Goal: Task Accomplishment & Management: Manage account settings

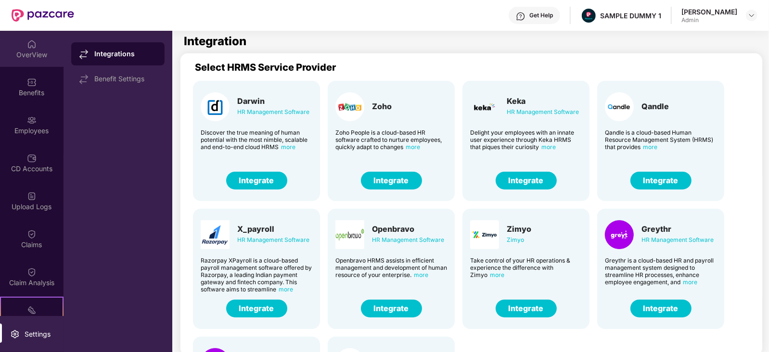
click at [18, 44] on div "OverView" at bounding box center [32, 49] width 64 height 36
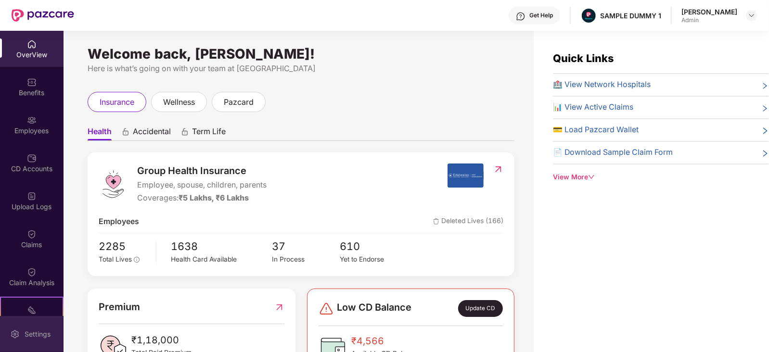
click at [12, 340] on div "Settings" at bounding box center [32, 334] width 64 height 36
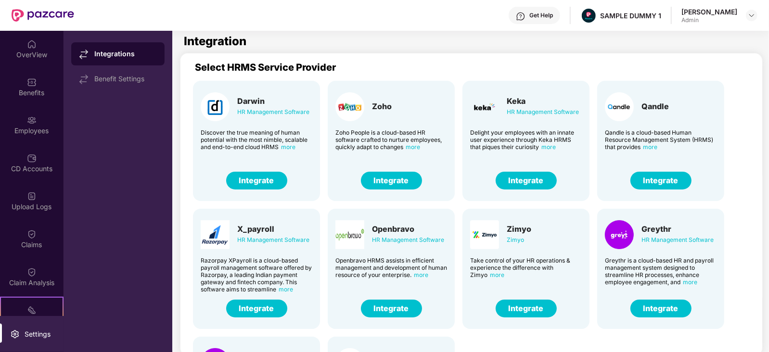
click at [254, 182] on button "Integrate" at bounding box center [256, 181] width 61 height 18
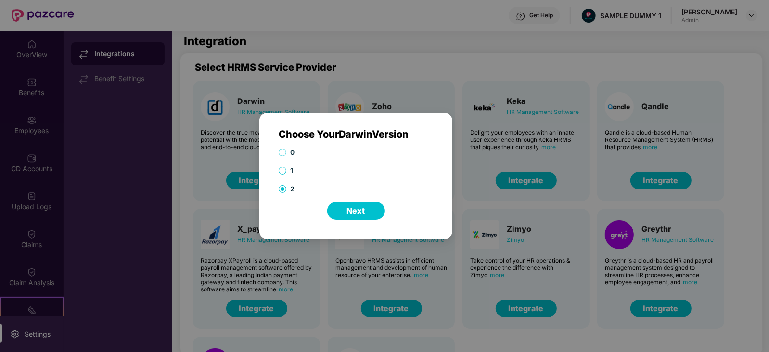
click at [366, 206] on button "Next" at bounding box center [356, 211] width 58 height 18
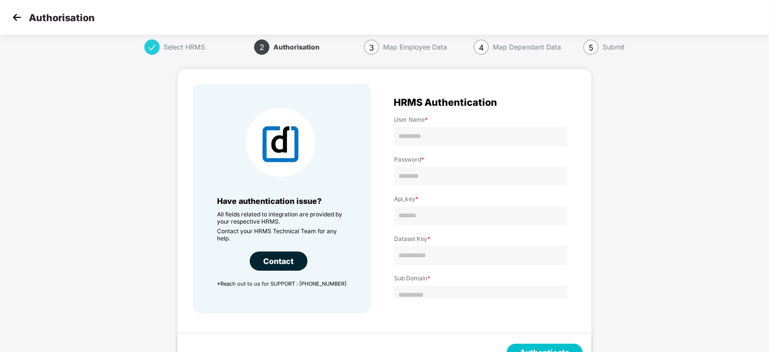
click at [13, 13] on img at bounding box center [17, 17] width 14 height 14
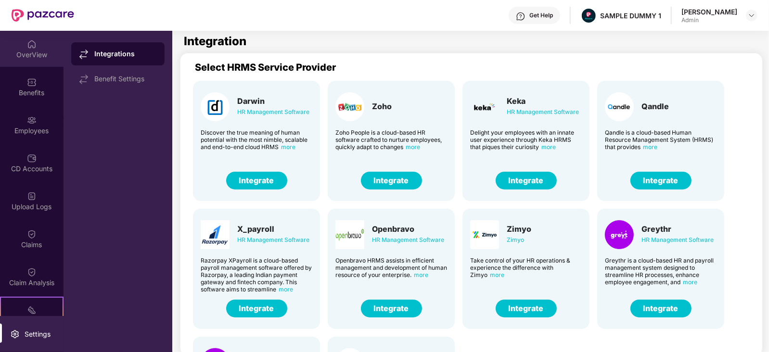
click at [27, 49] on img at bounding box center [32, 44] width 10 height 10
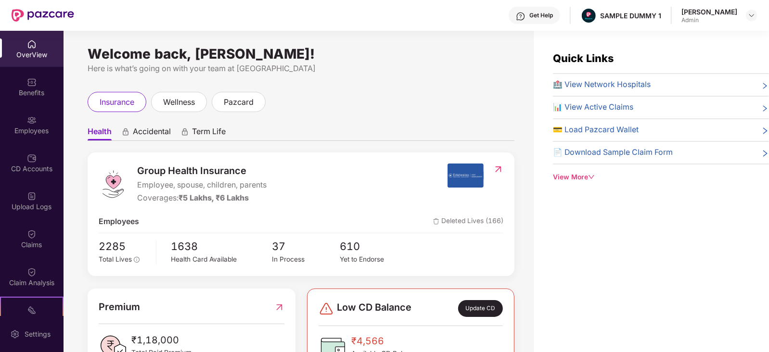
click at [152, 135] on span "Accidental" at bounding box center [152, 134] width 38 height 14
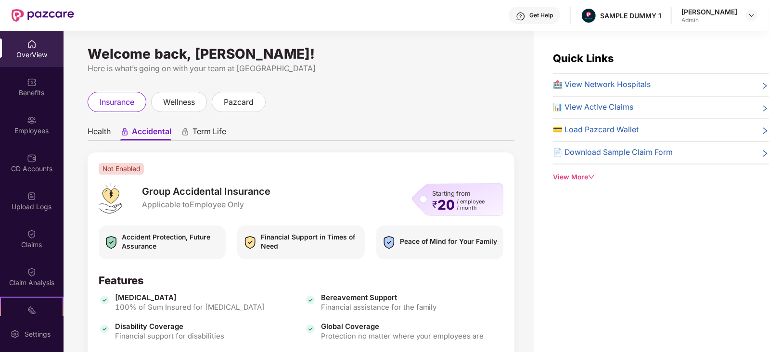
click at [111, 133] on ul "Health Accidental Term Life" at bounding box center [301, 131] width 427 height 19
click at [104, 133] on span "Health" at bounding box center [99, 134] width 23 height 14
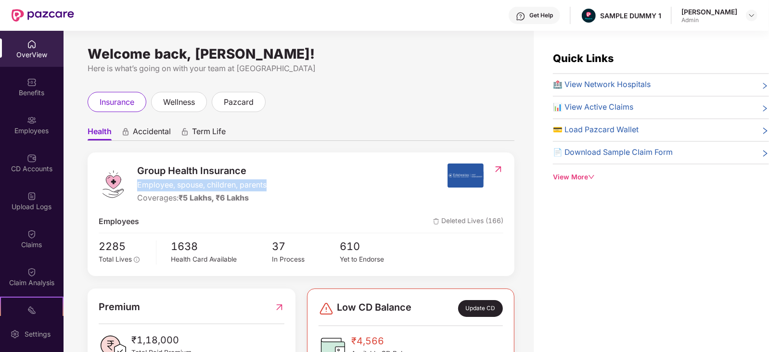
drag, startPoint x: 139, startPoint y: 184, endPoint x: 286, endPoint y: 186, distance: 147.8
click at [286, 186] on div "Group Health Insurance Employee, spouse, children, parents Coverages: ₹5 Lakhs,…" at bounding box center [273, 184] width 349 height 41
click at [366, 212] on div "Group Health Insurance Employee, spouse, children, parents Coverages: ₹5 Lakhs,…" at bounding box center [301, 215] width 427 height 124
click at [751, 13] on img at bounding box center [752, 16] width 8 height 8
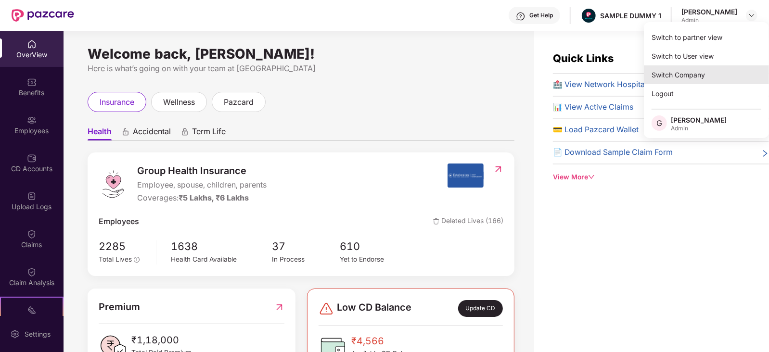
click at [694, 76] on div "Switch Company" at bounding box center [706, 74] width 125 height 19
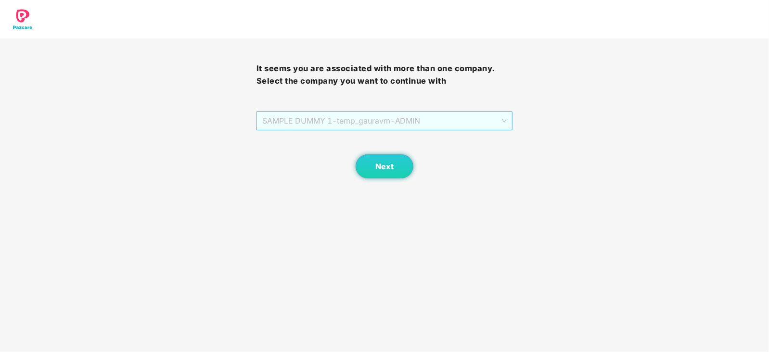
click at [448, 123] on span "SAMPLE DUMMY 1 - temp_gauravm - ADMIN" at bounding box center [384, 121] width 245 height 18
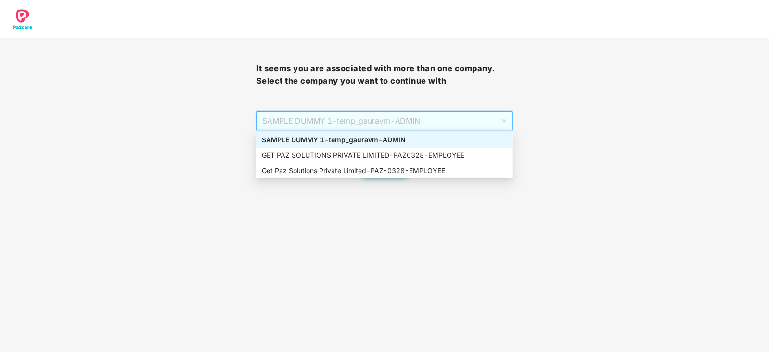
click at [423, 137] on div "SAMPLE DUMMY 1 - temp_gauravm - ADMIN" at bounding box center [384, 140] width 245 height 11
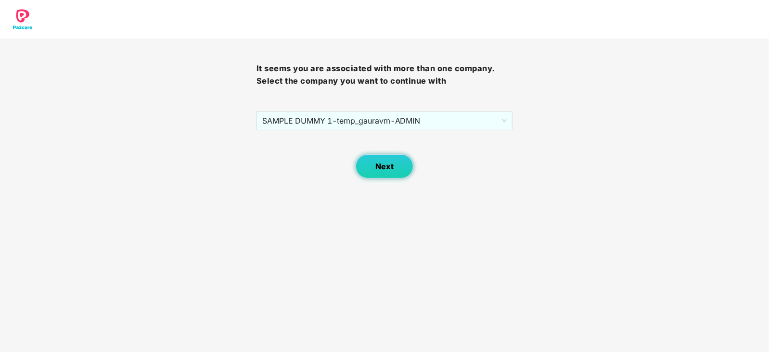
click at [365, 163] on button "Next" at bounding box center [385, 167] width 58 height 24
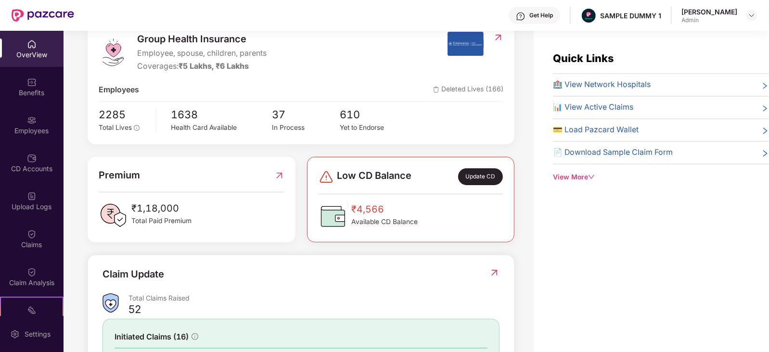
scroll to position [132, 0]
drag, startPoint x: 139, startPoint y: 209, endPoint x: 188, endPoint y: 208, distance: 49.1
click at [188, 208] on span "₹1,18,000" at bounding box center [161, 208] width 60 height 15
click at [308, 243] on div "Group Health Insurance Employee, spouse, children, parents Coverages: ₹5 Lakhs,…" at bounding box center [301, 232] width 427 height 425
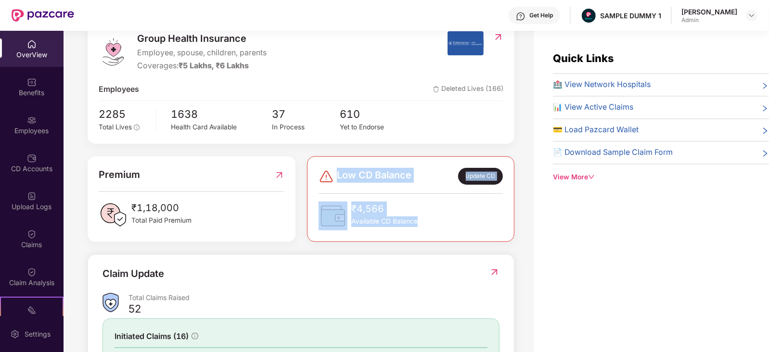
drag, startPoint x: 337, startPoint y: 172, endPoint x: 424, endPoint y: 223, distance: 101.7
click at [424, 223] on div "Low CD Balance Update CD ₹4,566 Available CD Balance" at bounding box center [411, 199] width 184 height 62
click at [442, 223] on div "₹4,566 Available CD Balance" at bounding box center [411, 216] width 184 height 29
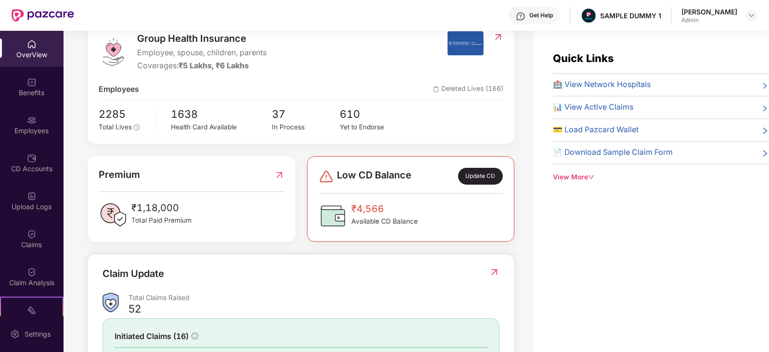
scroll to position [241, 0]
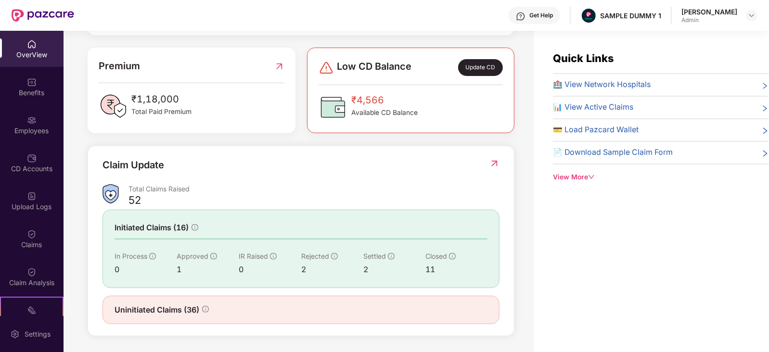
click at [37, 58] on div "OverView" at bounding box center [32, 55] width 64 height 10
click at [36, 78] on div "Benefits" at bounding box center [32, 87] width 64 height 36
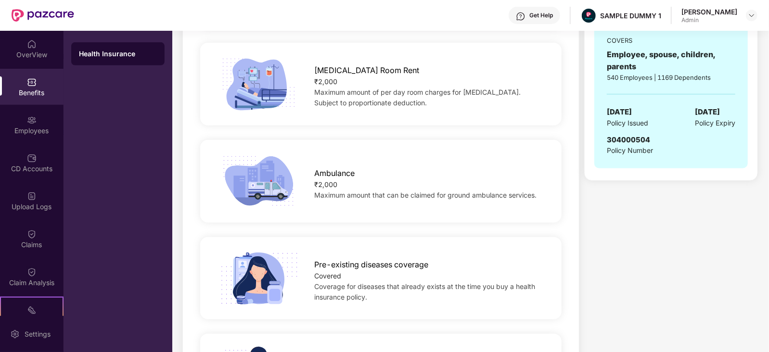
scroll to position [0, 0]
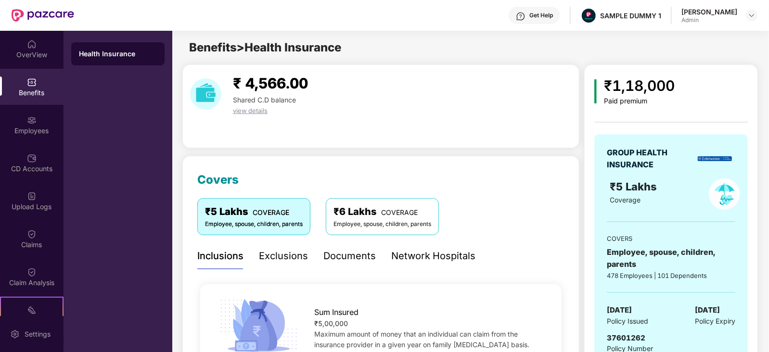
click at [274, 255] on div "Exclusions" at bounding box center [283, 256] width 49 height 15
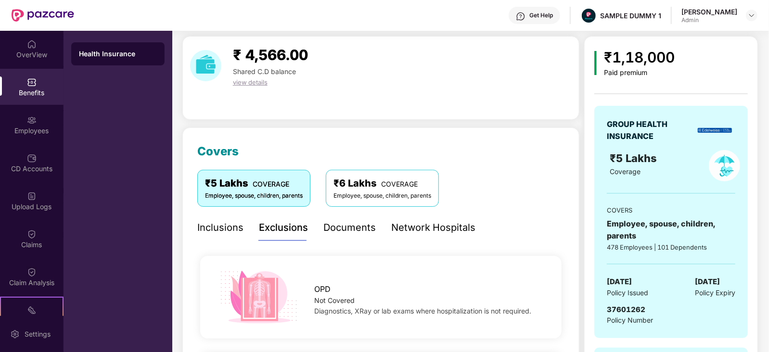
scroll to position [22, 0]
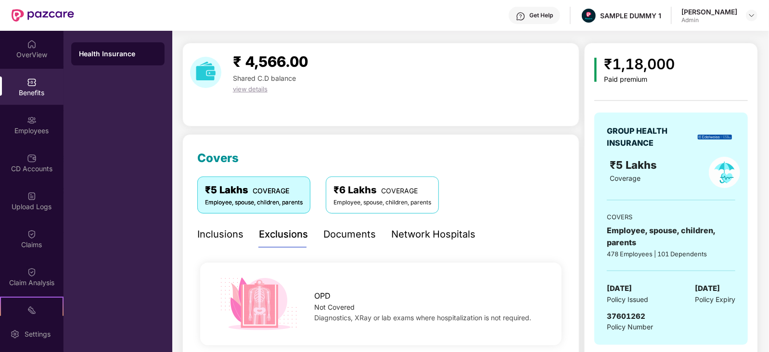
click at [359, 234] on div "Documents" at bounding box center [350, 234] width 52 height 15
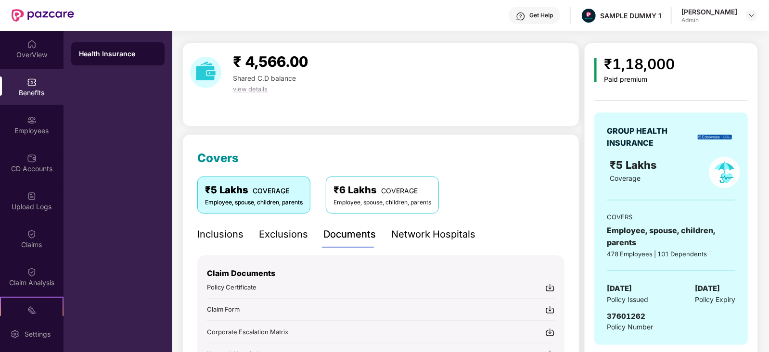
scroll to position [101, 0]
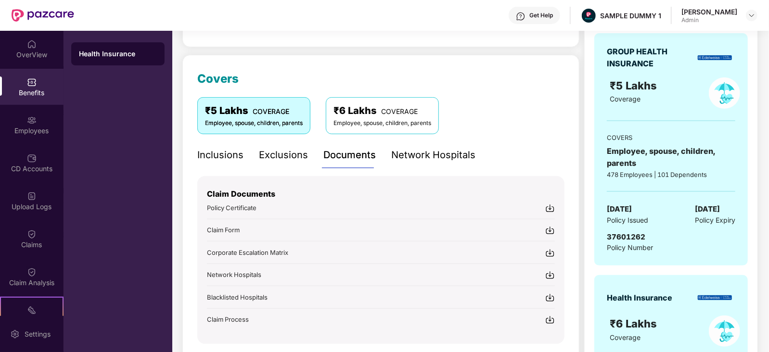
click at [550, 207] on img at bounding box center [551, 209] width 10 height 10
click at [549, 232] on img at bounding box center [551, 231] width 10 height 10
click at [553, 315] on img at bounding box center [551, 320] width 10 height 10
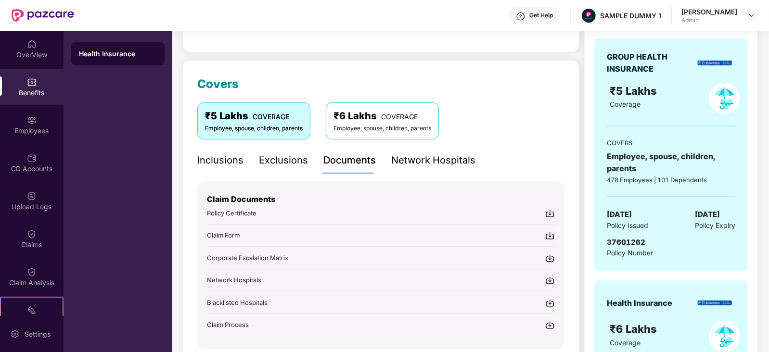
scroll to position [96, 0]
click at [548, 255] on img at bounding box center [551, 259] width 10 height 10
click at [547, 14] on div "Get Help" at bounding box center [542, 16] width 24 height 8
click at [443, 75] on div "Covers ₹5 Lakhs COVERAGE Employee, spouse, children, parents ₹6 Lakhs COVERAGE …" at bounding box center [380, 212] width 367 height 274
click at [428, 164] on div "Network Hospitals" at bounding box center [433, 160] width 84 height 15
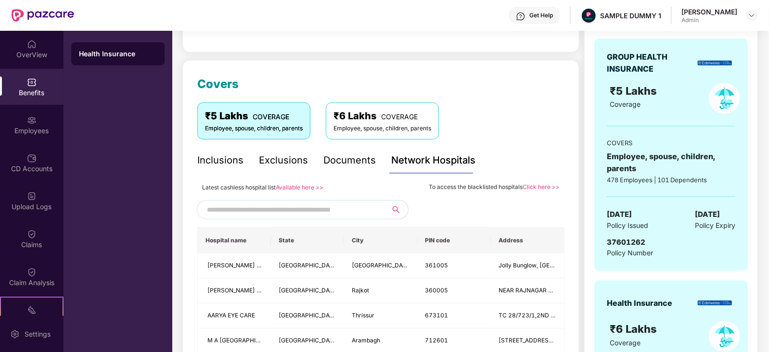
click at [342, 211] on input "text" at bounding box center [289, 210] width 165 height 14
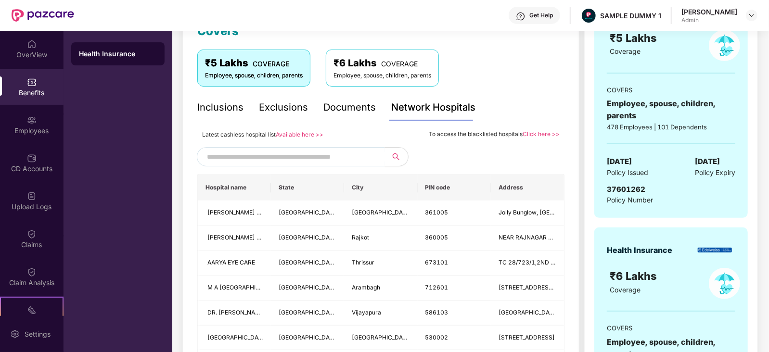
scroll to position [148, 0]
click at [286, 157] on input "text" at bounding box center [289, 158] width 165 height 14
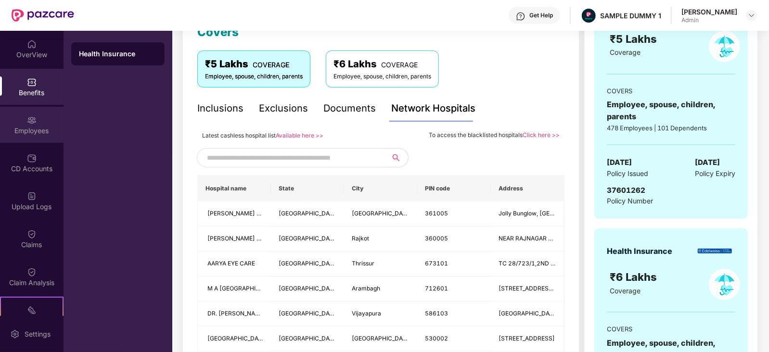
click at [17, 119] on div "Employees" at bounding box center [32, 125] width 64 height 36
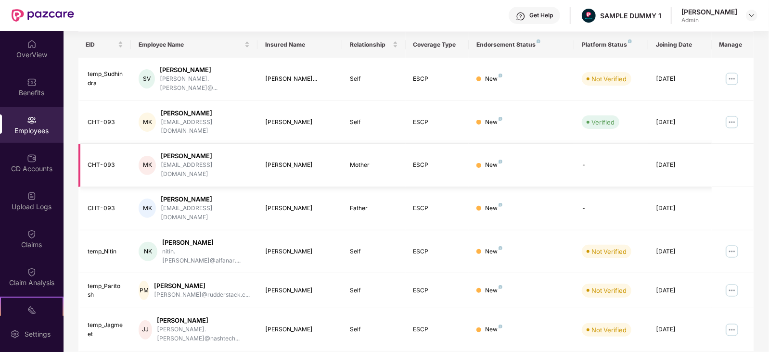
scroll to position [0, 0]
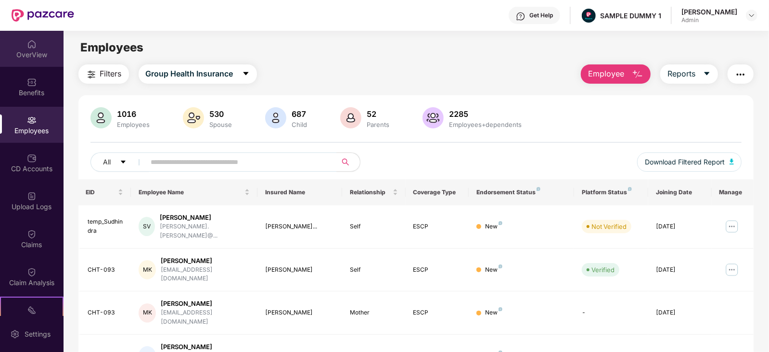
click at [22, 57] on div "OverView" at bounding box center [32, 55] width 64 height 10
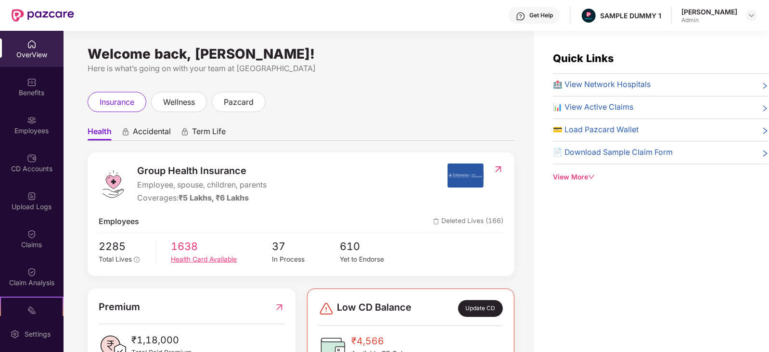
click at [193, 259] on div "Health Card Available" at bounding box center [221, 260] width 101 height 11
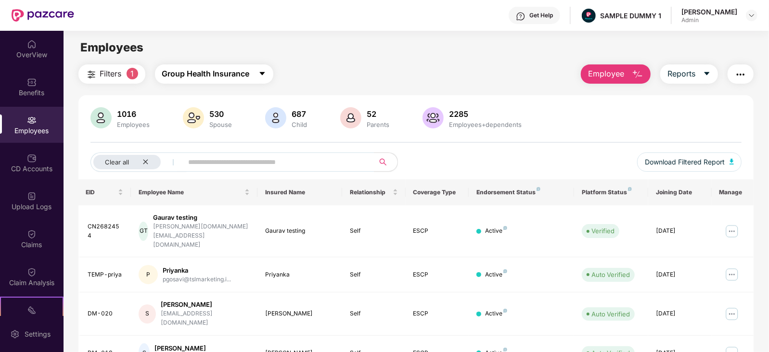
click at [230, 70] on span "Group Health Insurance" at bounding box center [206, 74] width 88 height 12
click at [321, 76] on div "Filters 1 Group Health Insurance Employee Reports" at bounding box center [416, 74] width 676 height 19
click at [622, 77] on span "Employee" at bounding box center [606, 74] width 36 height 12
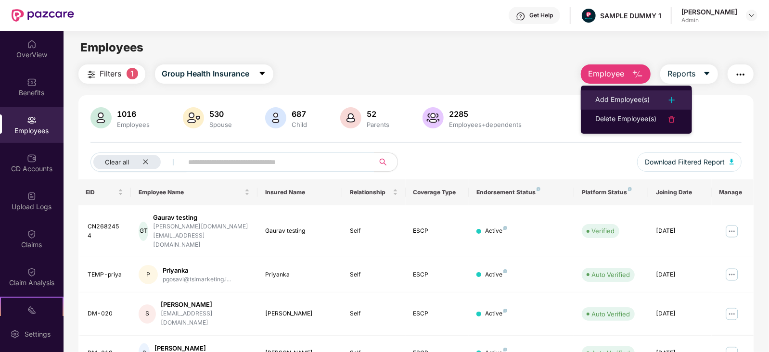
click at [631, 100] on div "Add Employee(s)" at bounding box center [623, 100] width 54 height 12
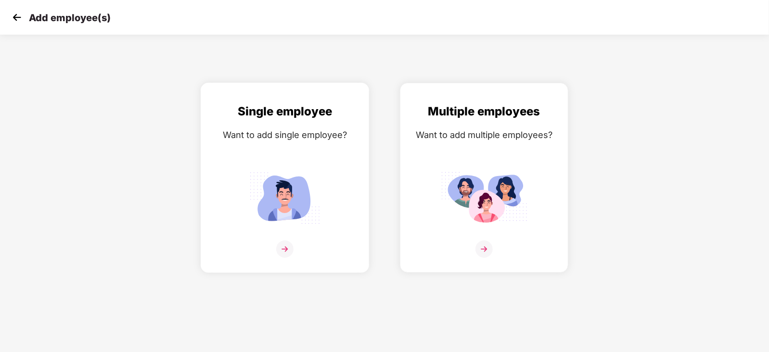
click at [284, 258] on img at bounding box center [284, 249] width 17 height 17
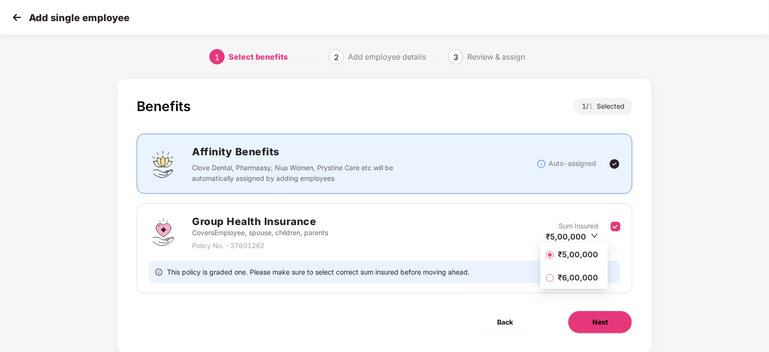
click at [597, 323] on span "Next" at bounding box center [600, 322] width 15 height 11
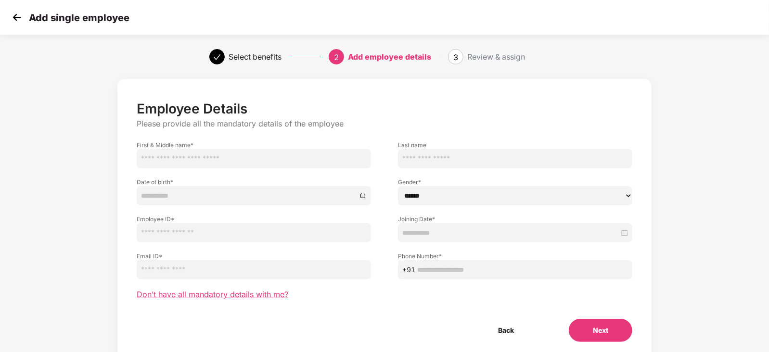
click at [216, 299] on span "Don’t have all mandatory details with me?" at bounding box center [213, 295] width 152 height 10
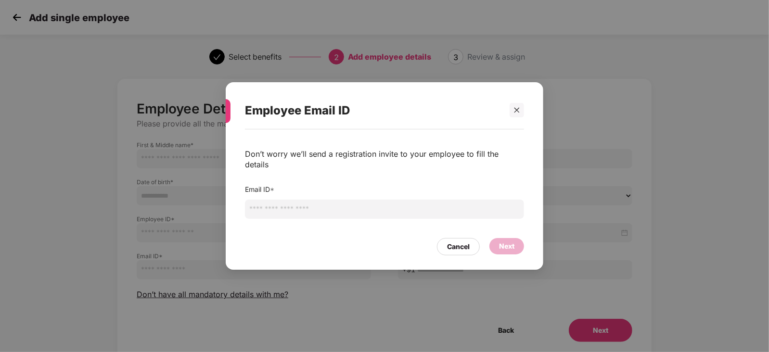
click at [298, 207] on input "email" at bounding box center [384, 209] width 279 height 19
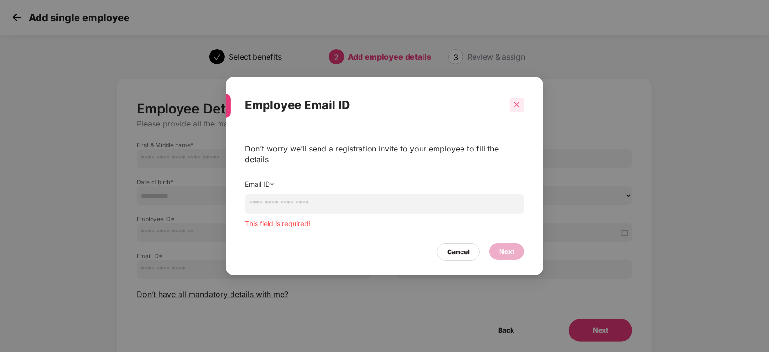
click at [522, 112] on div at bounding box center [517, 105] width 14 height 14
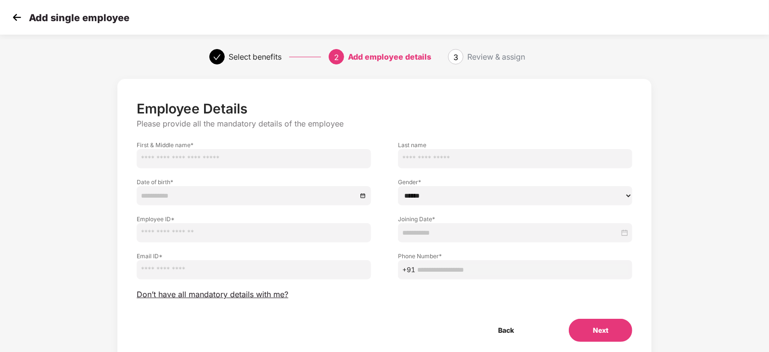
click at [14, 13] on img at bounding box center [17, 17] width 14 height 14
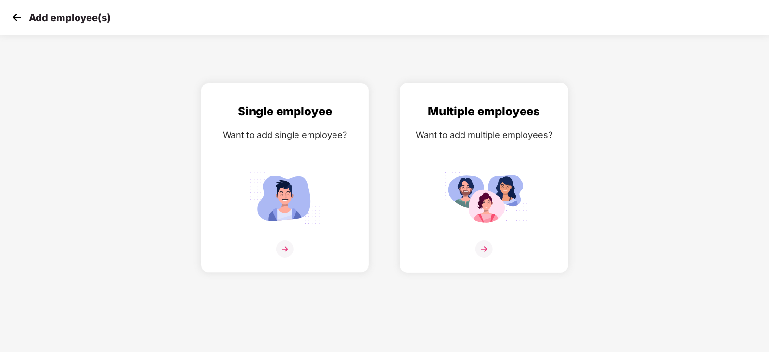
click at [482, 258] on img at bounding box center [484, 249] width 17 height 17
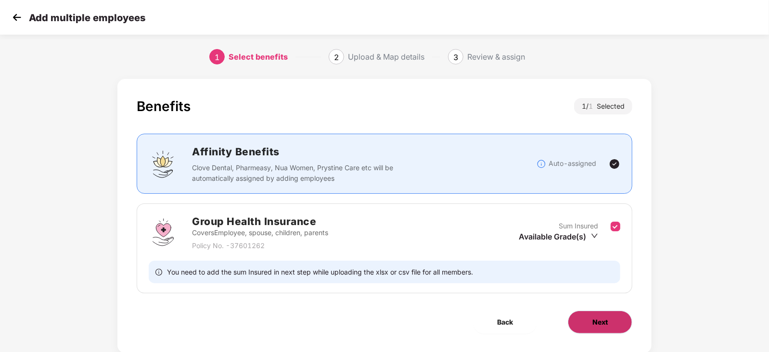
scroll to position [25, 0]
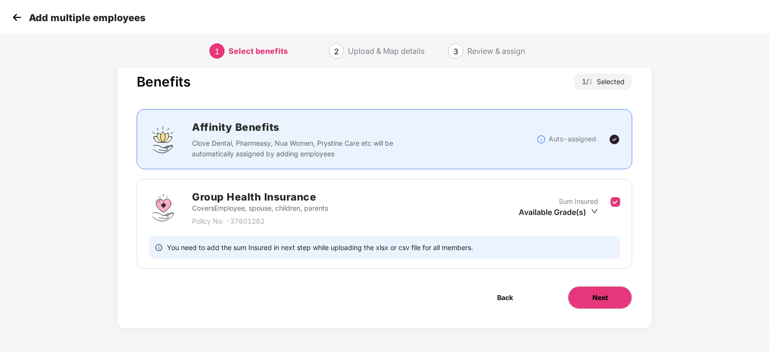
click at [595, 304] on button "Next" at bounding box center [600, 297] width 65 height 23
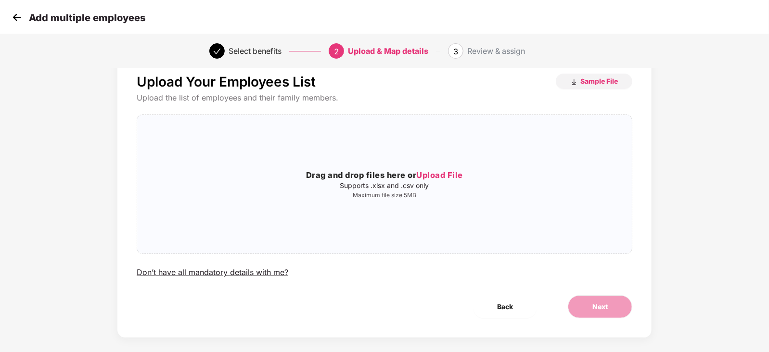
scroll to position [0, 0]
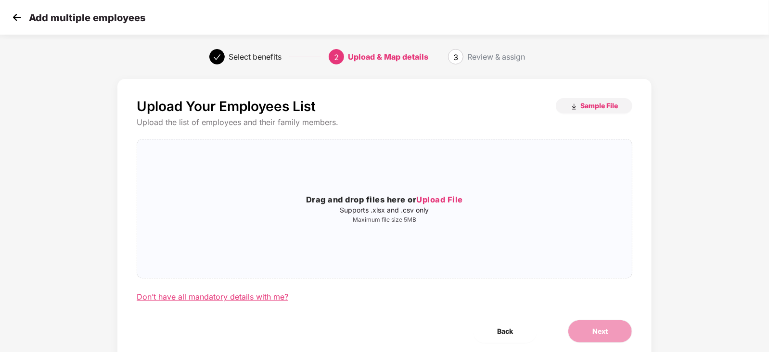
click at [227, 299] on div "Don’t have all mandatory details with me?" at bounding box center [213, 297] width 152 height 10
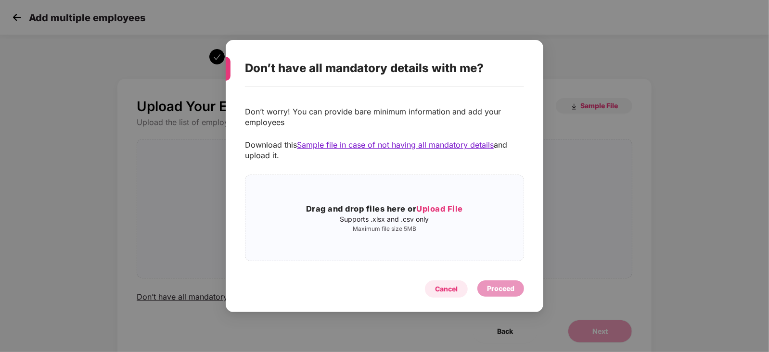
click at [457, 294] on div "Cancel" at bounding box center [446, 289] width 23 height 11
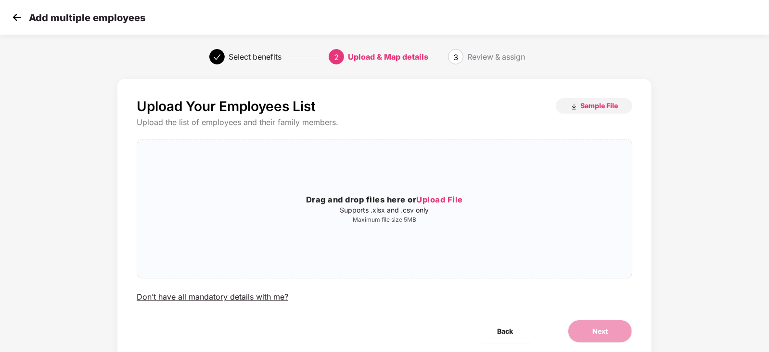
click at [20, 17] on img at bounding box center [17, 17] width 14 height 14
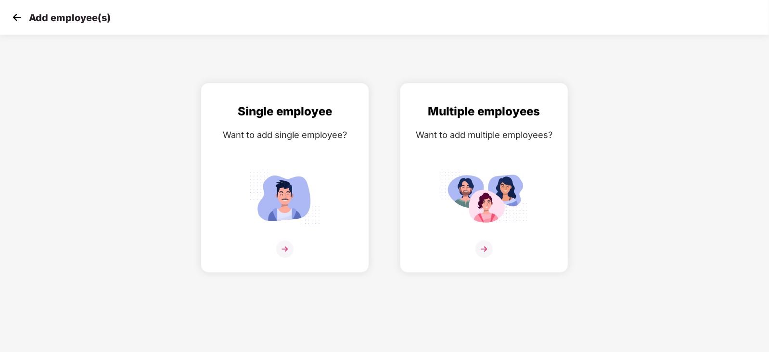
click at [20, 17] on img at bounding box center [17, 17] width 14 height 14
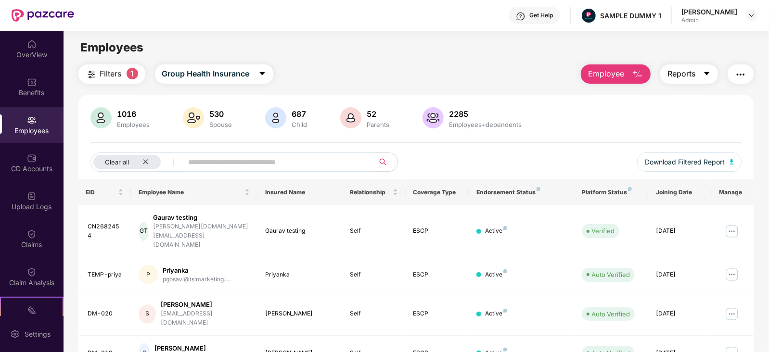
click at [688, 76] on span "Reports" at bounding box center [682, 74] width 28 height 12
click at [742, 75] on img "button" at bounding box center [741, 75] width 12 height 12
click at [671, 73] on span "Reports" at bounding box center [682, 74] width 28 height 12
click at [740, 76] on img "button" at bounding box center [741, 75] width 12 height 12
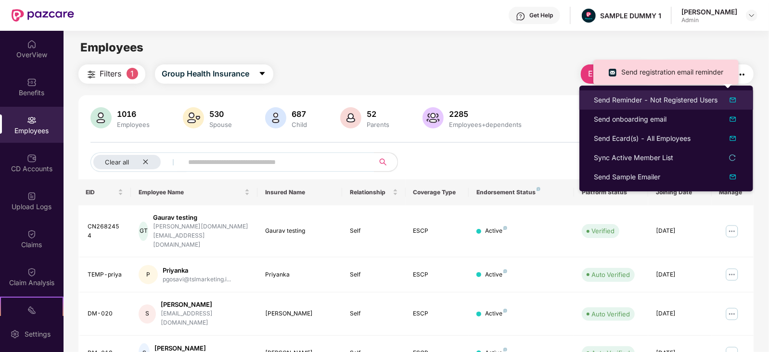
click at [671, 100] on div "Send Reminder - Not Registered Users" at bounding box center [656, 100] width 124 height 11
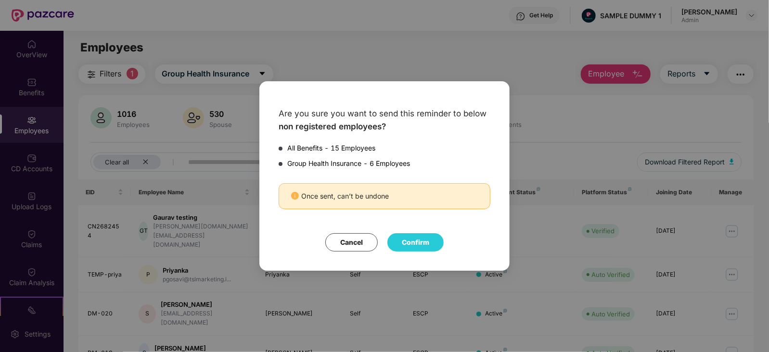
click at [548, 122] on div "Are you sure you want to send this reminder to below non registered employees? …" at bounding box center [384, 176] width 769 height 352
click at [349, 242] on button "Cancel" at bounding box center [351, 243] width 52 height 18
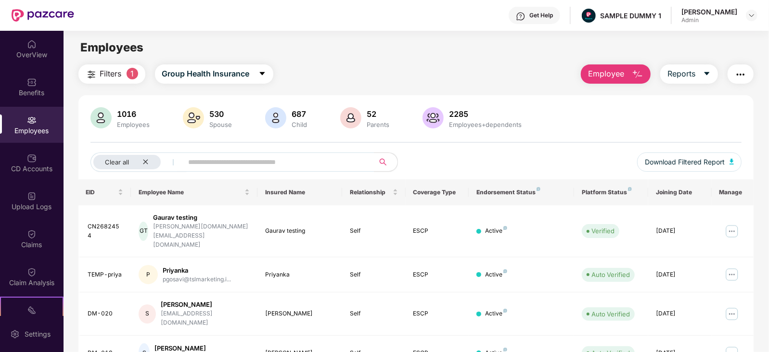
click at [746, 73] on img "button" at bounding box center [741, 75] width 12 height 12
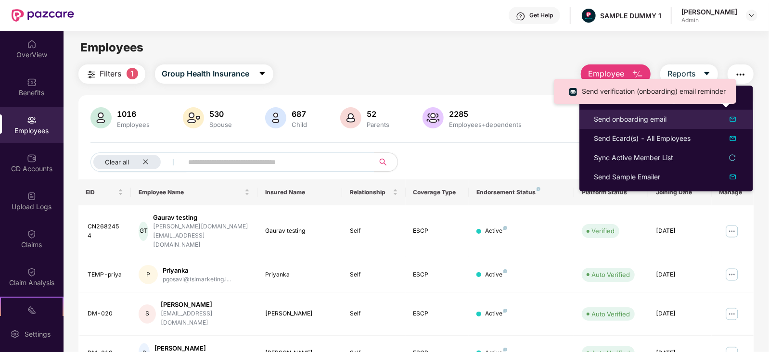
click at [654, 120] on div "Send onboarding email" at bounding box center [630, 119] width 73 height 11
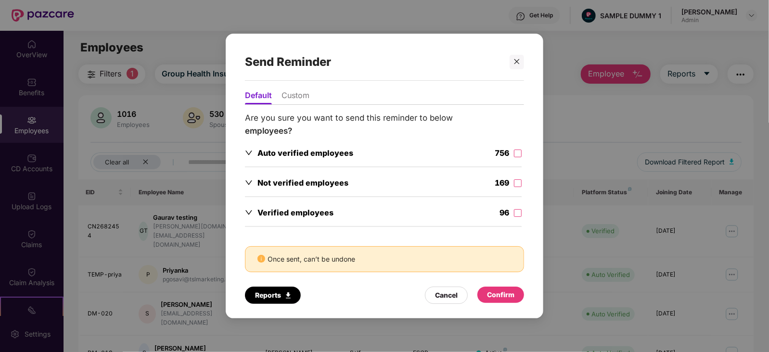
click at [299, 98] on li "Custom" at bounding box center [296, 98] width 28 height 14
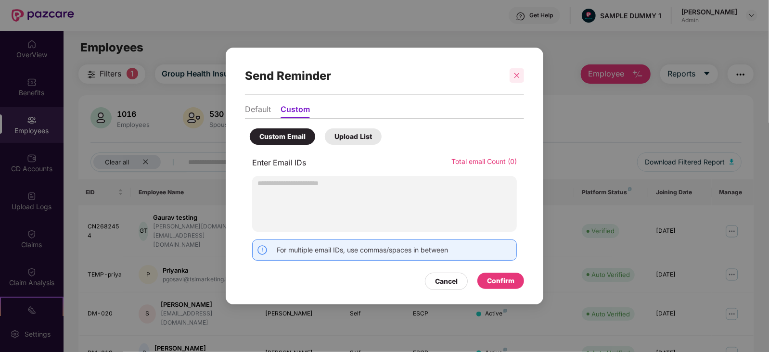
click at [517, 78] on icon "close" at bounding box center [517, 75] width 7 height 7
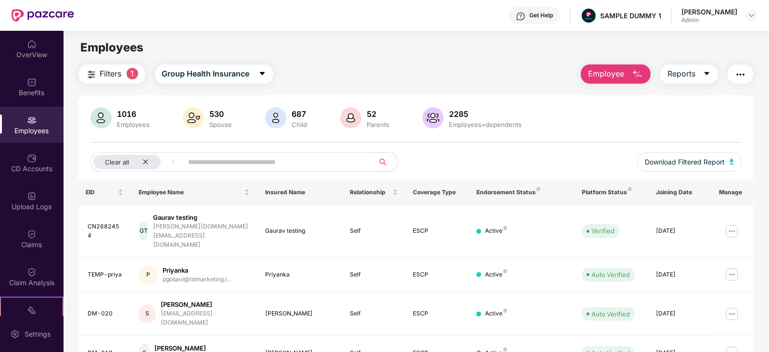
click at [732, 75] on button "button" at bounding box center [741, 74] width 26 height 19
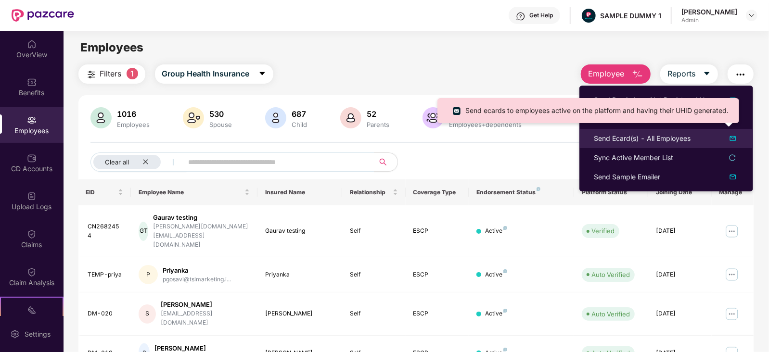
click at [672, 143] on div "Send Ecard(s) - All Employees" at bounding box center [642, 138] width 97 height 11
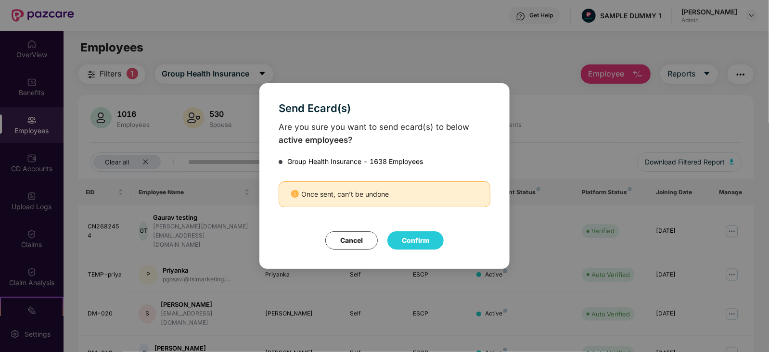
click at [583, 116] on div "Send Ecard(s) Are you sure you want to send ecard(s) to below active employees?…" at bounding box center [384, 176] width 769 height 352
click at [350, 239] on button "Cancel" at bounding box center [351, 241] width 52 height 18
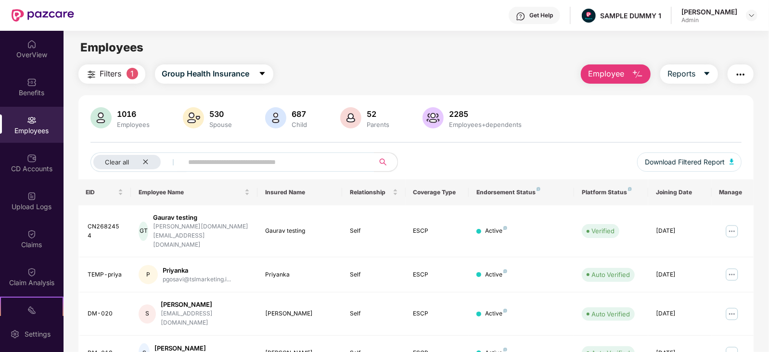
click at [746, 77] on img "button" at bounding box center [741, 75] width 12 height 12
click at [515, 134] on div "1016 Employees 530 Spouse 687 Child 52 Parents 2285 Employees+dependents Clear …" at bounding box center [416, 143] width 676 height 72
click at [268, 159] on input "text" at bounding box center [275, 162] width 173 height 14
click at [732, 224] on img at bounding box center [732, 231] width 15 height 15
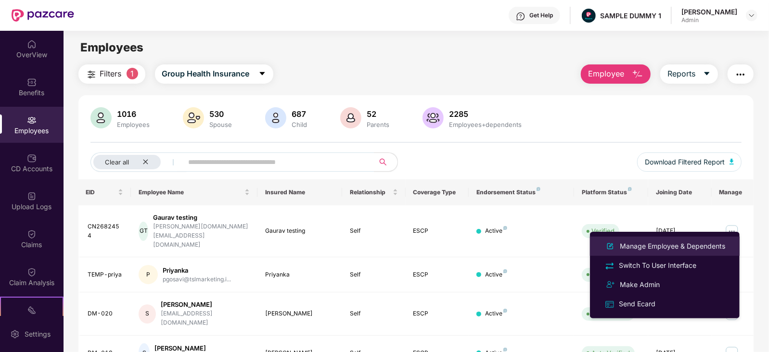
click at [645, 244] on div "Manage Employee & Dependents" at bounding box center [672, 246] width 109 height 11
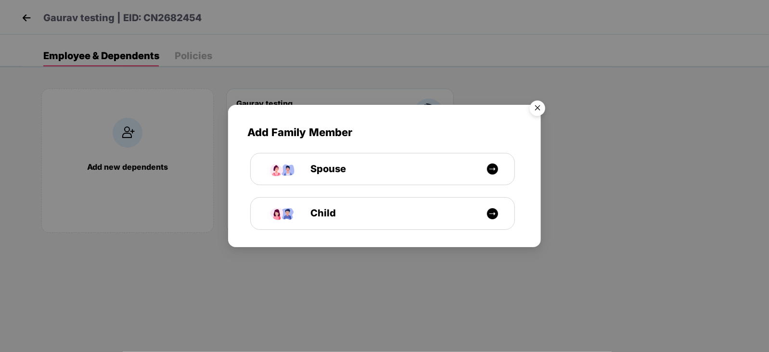
click at [542, 109] on img "Close" at bounding box center [537, 109] width 27 height 27
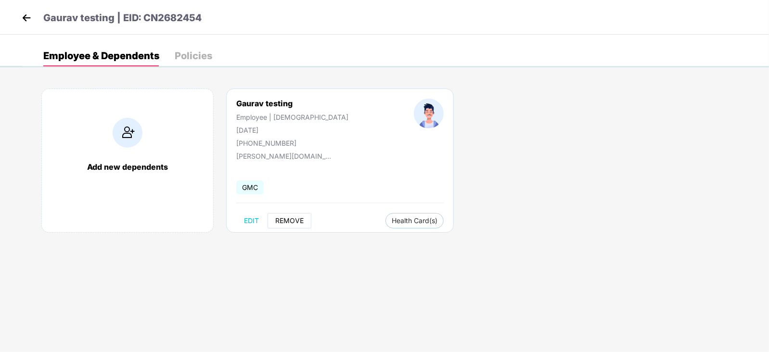
click at [301, 222] on span "REMOVE" at bounding box center [289, 221] width 28 height 8
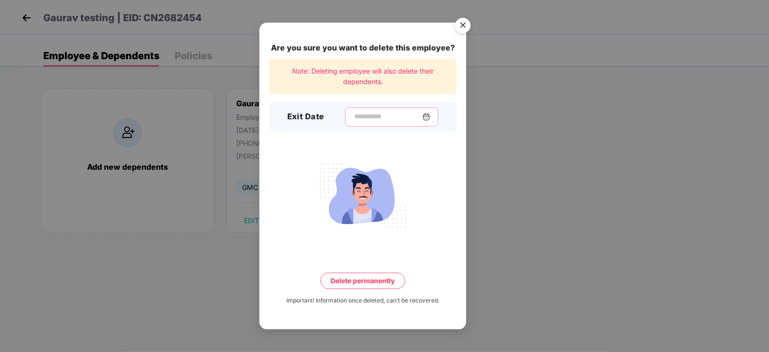
click at [370, 112] on input at bounding box center [387, 117] width 69 height 10
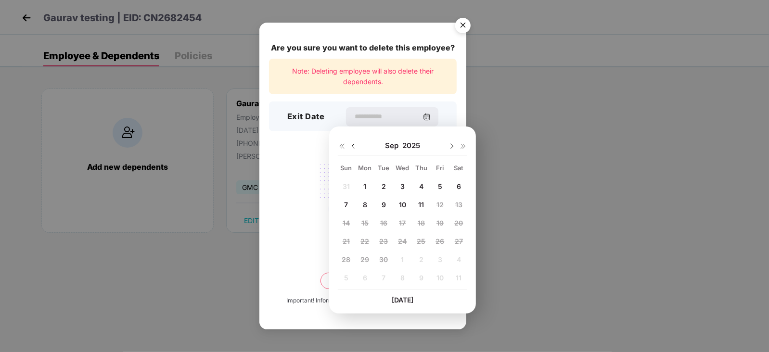
click at [229, 239] on div "Are you sure you want to delete this employee? Note: Deleting employee will als…" at bounding box center [384, 176] width 769 height 352
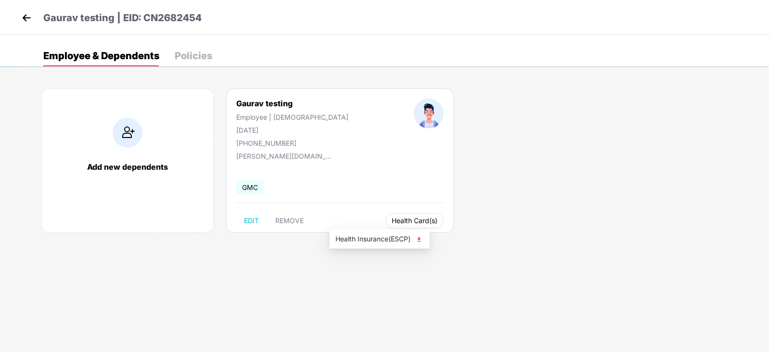
click at [392, 221] on span "Health Card(s)" at bounding box center [415, 221] width 46 height 5
click at [249, 220] on span "EDIT" at bounding box center [251, 221] width 15 height 8
select select "****"
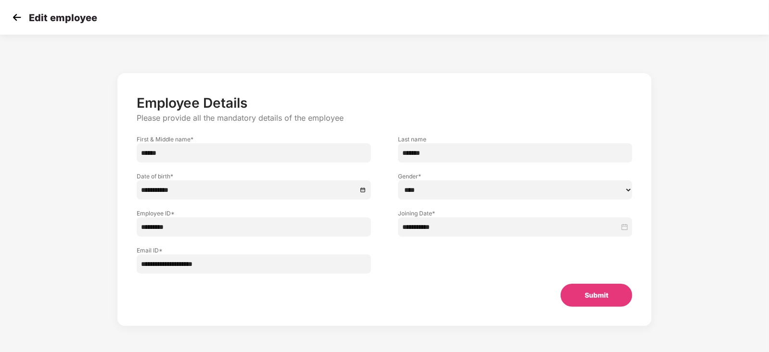
click at [13, 14] on img at bounding box center [17, 17] width 14 height 14
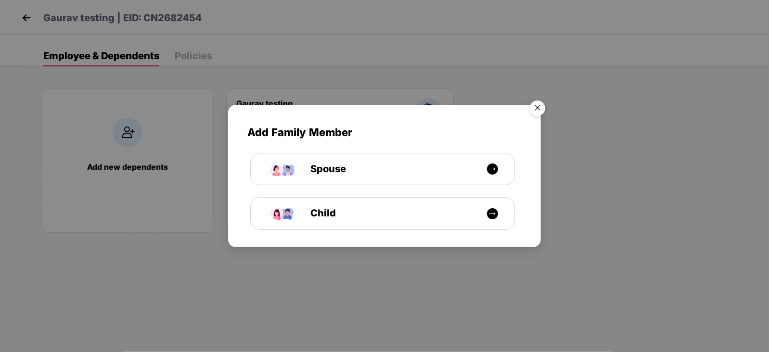
click at [541, 104] on img "Close" at bounding box center [537, 109] width 27 height 27
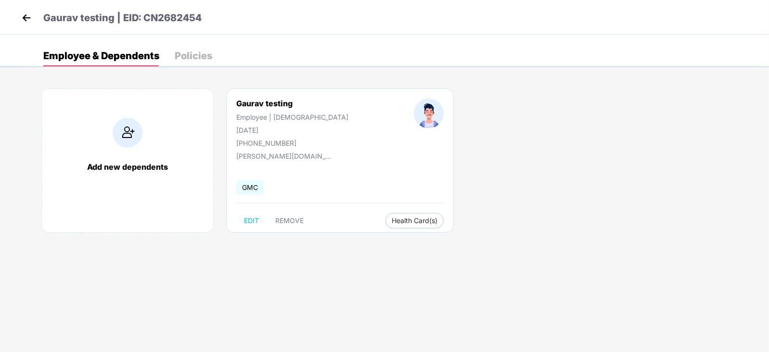
click at [21, 17] on img at bounding box center [26, 18] width 14 height 14
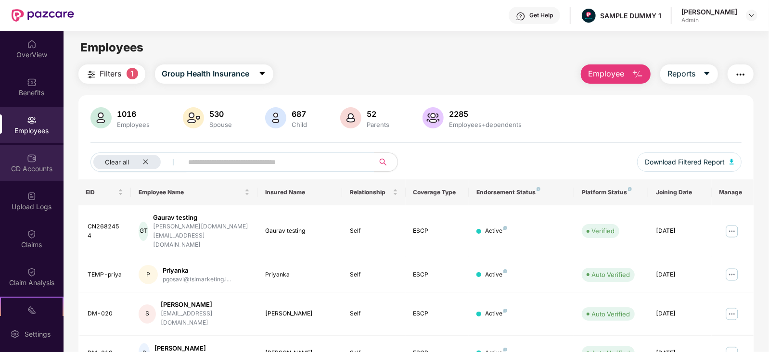
click at [14, 175] on div "CD Accounts" at bounding box center [32, 163] width 64 height 36
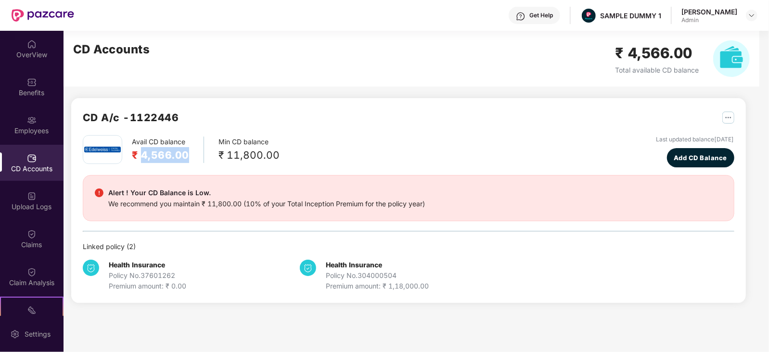
drag, startPoint x: 140, startPoint y: 153, endPoint x: 184, endPoint y: 149, distance: 44.5
click at [184, 149] on h2 "₹ 4,566.00" at bounding box center [160, 155] width 57 height 16
drag, startPoint x: 226, startPoint y: 153, endPoint x: 278, endPoint y: 153, distance: 52.0
click at [278, 153] on div "Avail CD balance ₹ 4,566.00 Min CD balance ₹ 11,800.00 Last updated balance 23 …" at bounding box center [409, 151] width 652 height 32
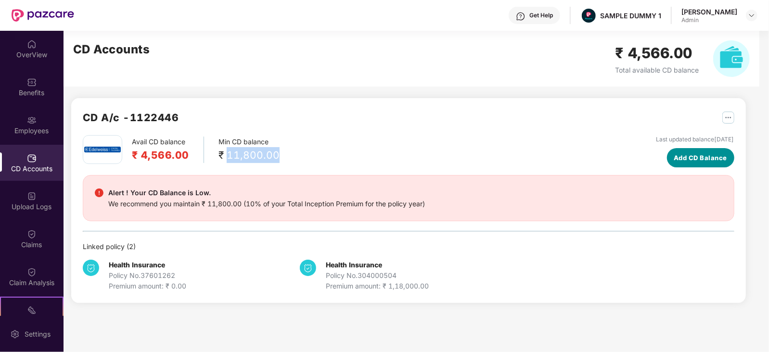
click at [674, 154] on span "Add CD Balance" at bounding box center [700, 158] width 53 height 10
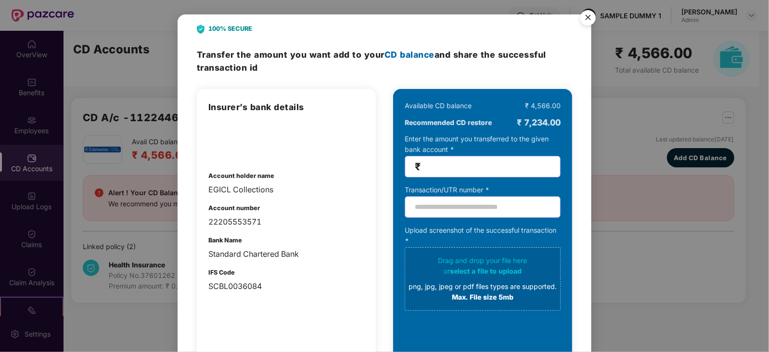
click at [586, 21] on img "Close" at bounding box center [588, 19] width 27 height 27
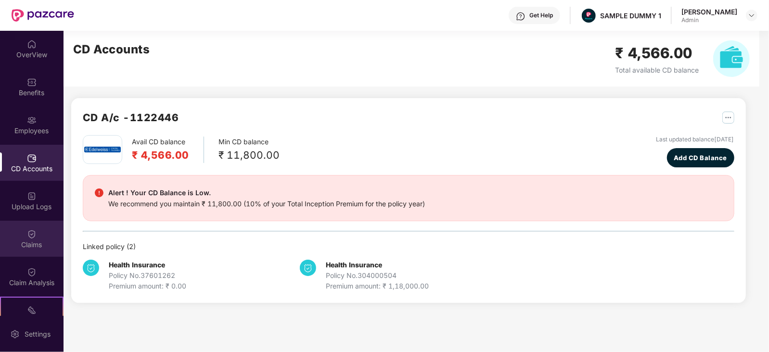
click at [27, 247] on div "Claims" at bounding box center [32, 245] width 64 height 10
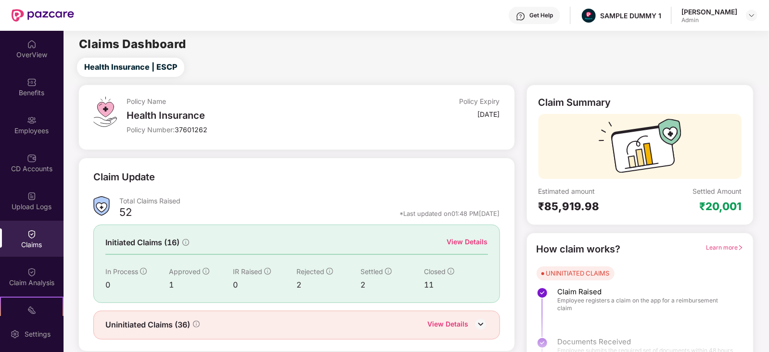
scroll to position [24, 0]
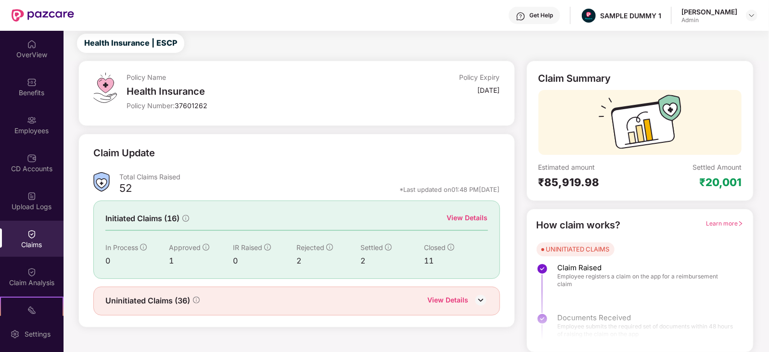
click at [481, 218] on div "View Details" at bounding box center [467, 218] width 41 height 11
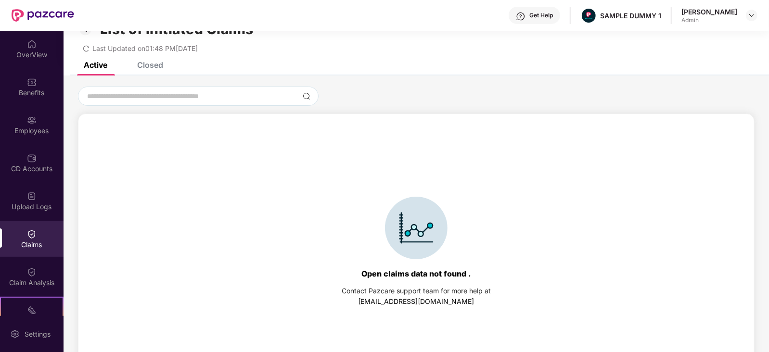
click at [152, 64] on div "Closed" at bounding box center [150, 65] width 26 height 10
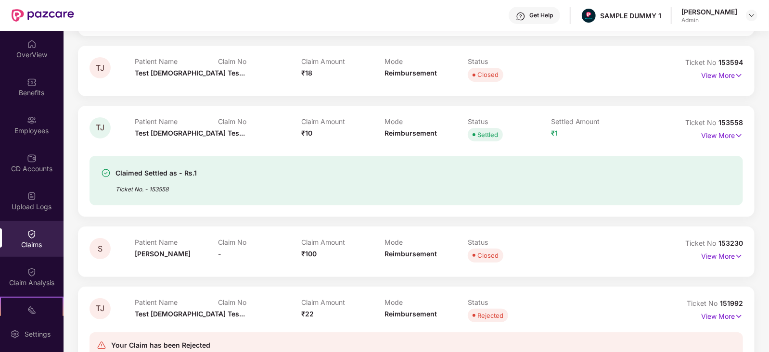
scroll to position [154, 0]
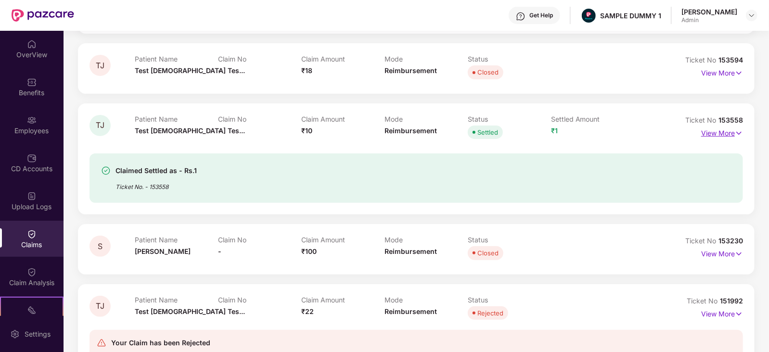
click at [720, 135] on p "View More" at bounding box center [723, 132] width 42 height 13
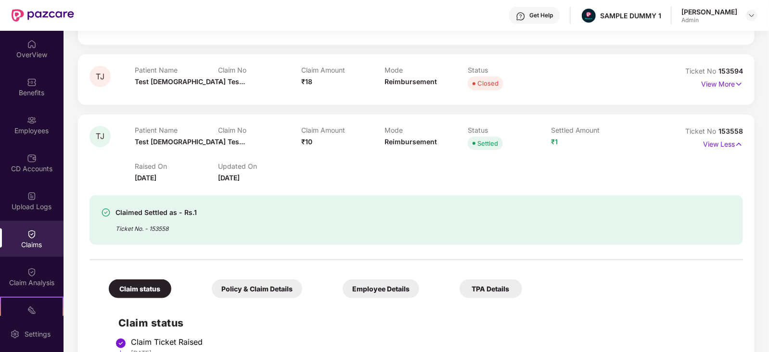
scroll to position [142, 0]
click at [15, 271] on div "Claim Analysis" at bounding box center [32, 277] width 64 height 36
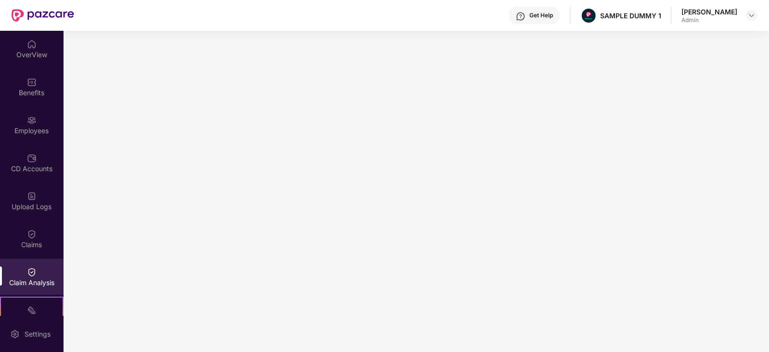
scroll to position [117, 0]
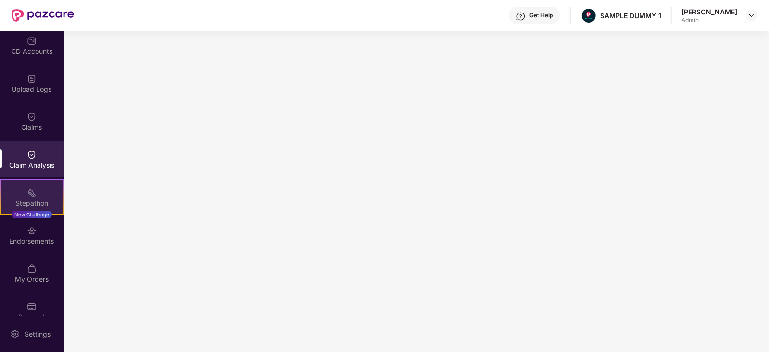
click at [24, 200] on div "Stepathon" at bounding box center [32, 204] width 62 height 10
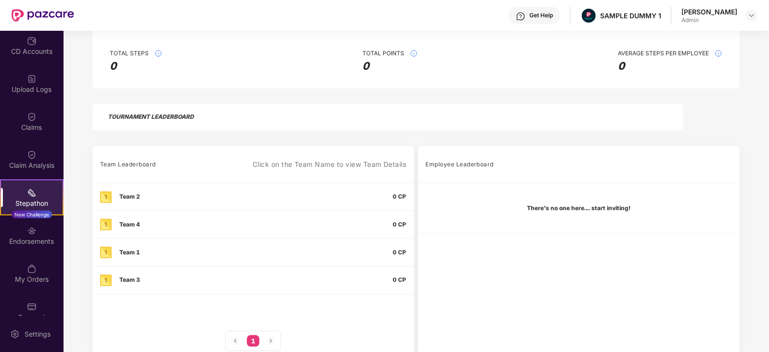
scroll to position [184, 0]
click at [20, 233] on div "Endorsements" at bounding box center [32, 236] width 64 height 36
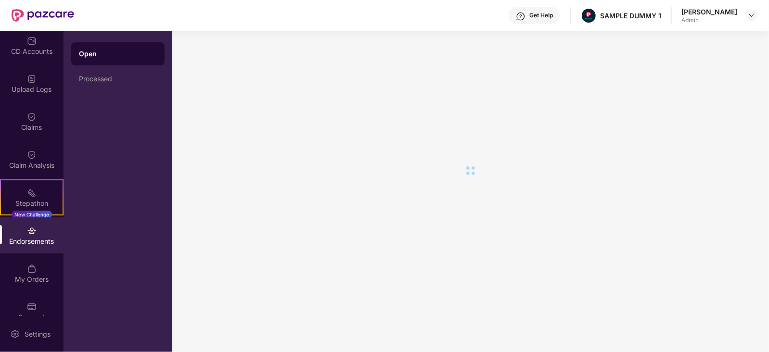
scroll to position [0, 0]
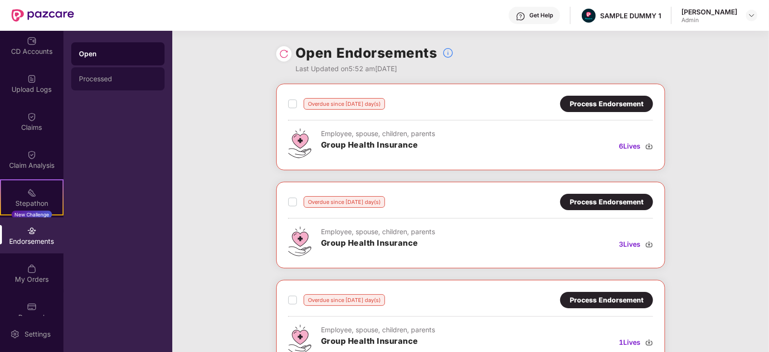
click at [119, 80] on div "Processed" at bounding box center [118, 79] width 78 height 8
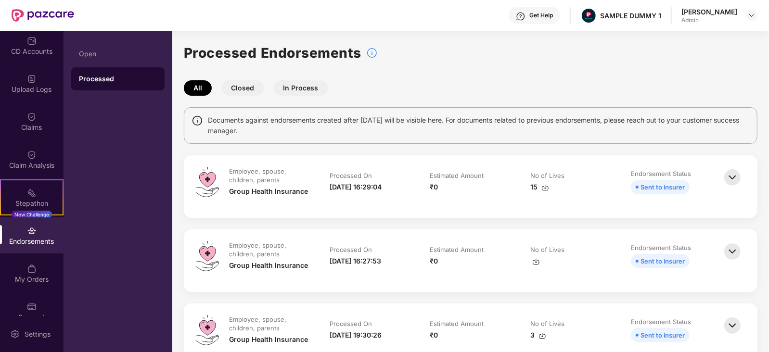
click at [732, 175] on img at bounding box center [732, 177] width 21 height 21
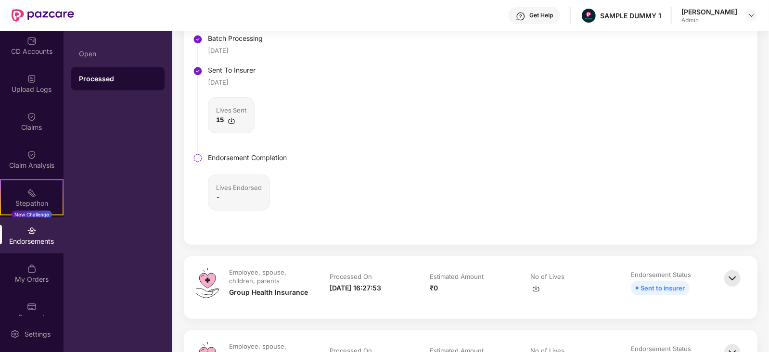
scroll to position [195, 0]
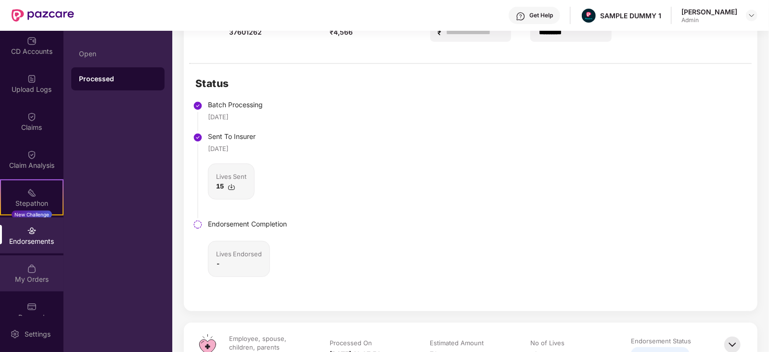
click at [23, 268] on div "My Orders" at bounding box center [32, 274] width 64 height 36
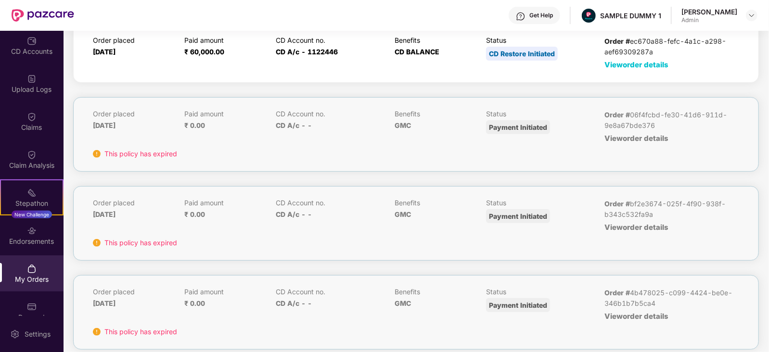
scroll to position [0, 0]
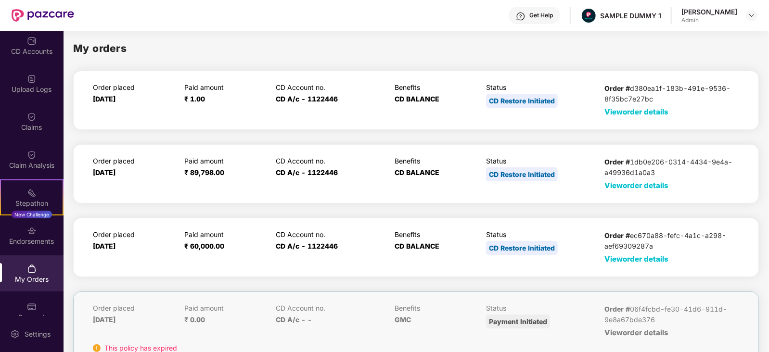
click at [628, 114] on span "View order details" at bounding box center [637, 111] width 64 height 9
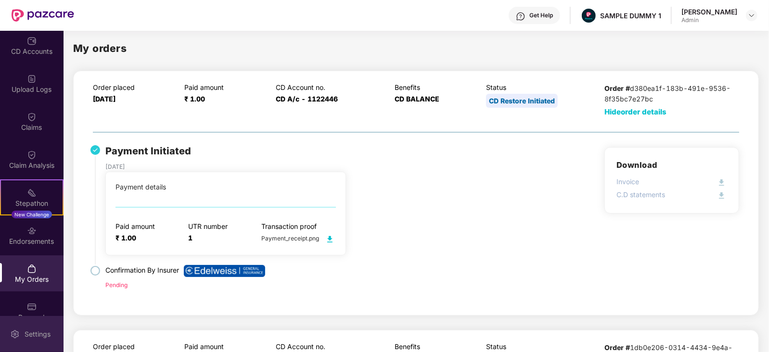
click at [12, 341] on div "Settings" at bounding box center [32, 334] width 64 height 36
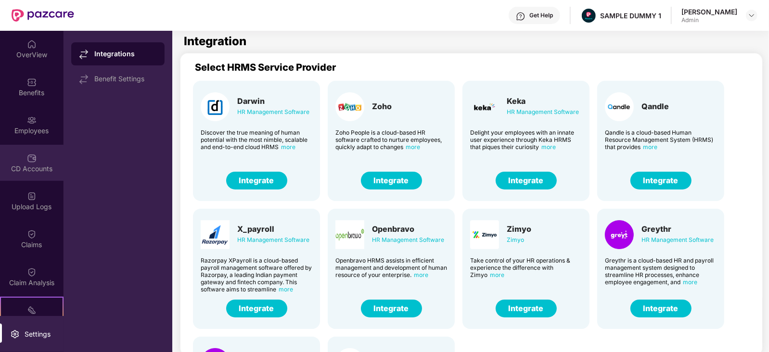
click at [14, 164] on div "CD Accounts" at bounding box center [32, 169] width 64 height 10
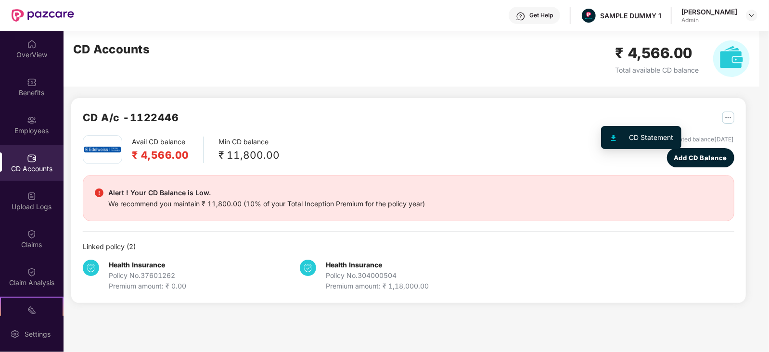
click at [723, 117] on img "button" at bounding box center [729, 118] width 12 height 12
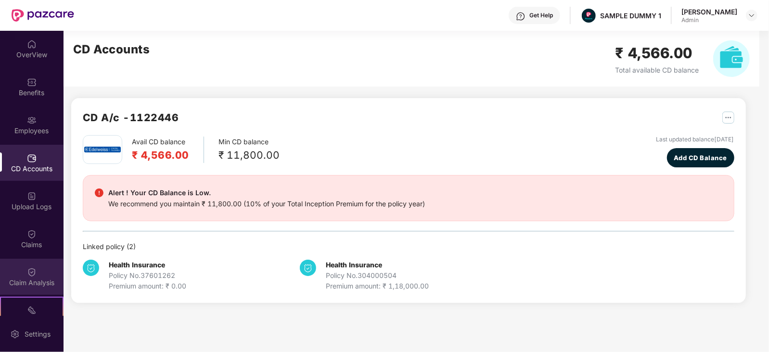
scroll to position [133, 0]
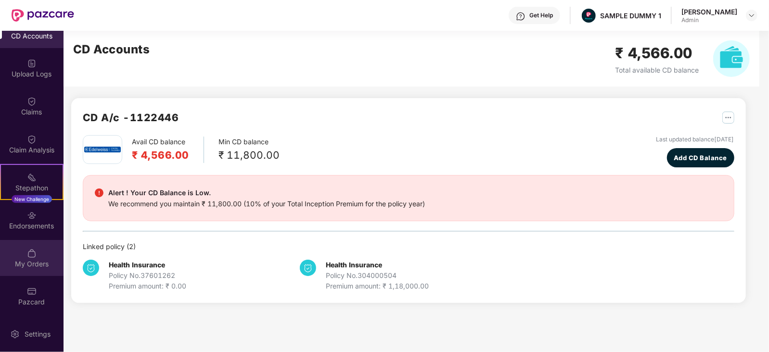
click at [31, 263] on div "My Orders" at bounding box center [32, 265] width 64 height 10
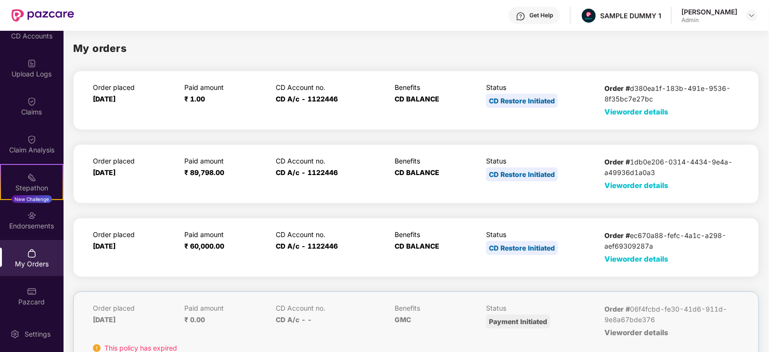
click at [667, 114] on span "View order details" at bounding box center [637, 111] width 64 height 9
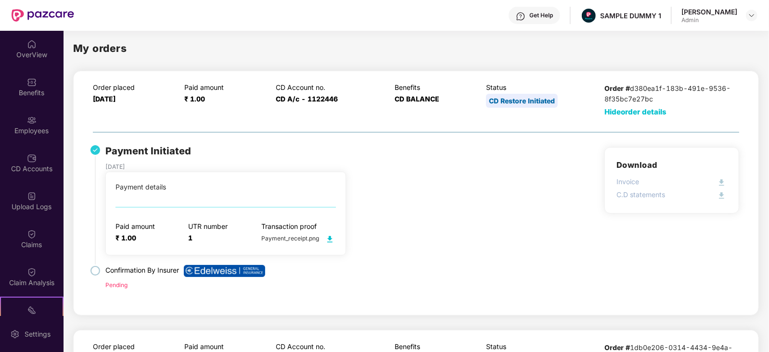
click at [547, 18] on div "Get Help" at bounding box center [542, 16] width 24 height 8
click at [370, 51] on div "My orders" at bounding box center [416, 48] width 686 height 16
